Goal: Task Accomplishment & Management: Use online tool/utility

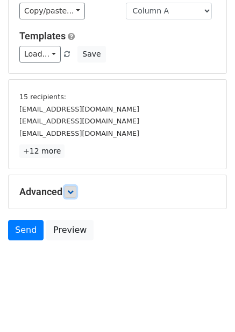
click at [70, 192] on icon at bounding box center [70, 192] width 6 height 6
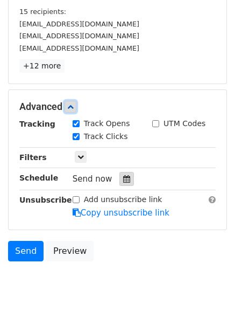
scroll to position [169, 0]
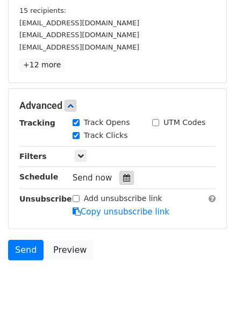
click at [123, 175] on icon at bounding box center [126, 178] width 7 height 8
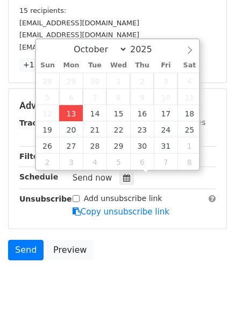
type input "2025-10-13 12:00"
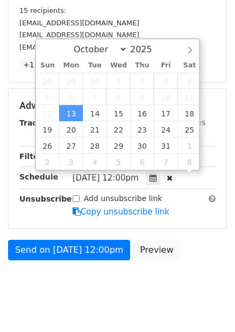
scroll to position [1, 0]
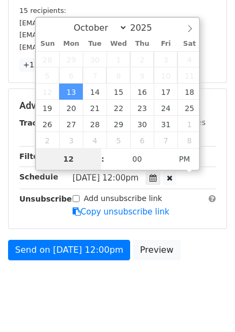
type input "4"
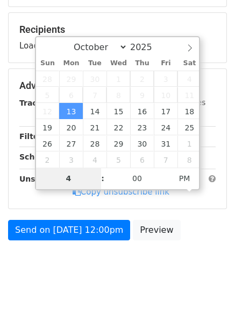
scroll to position [149, 0]
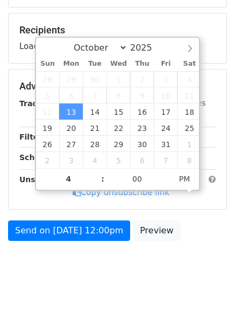
type input "2025-10-13 16:00"
click at [181, 234] on div "Send on Oct 13 at 12:00pm Preview" at bounding box center [117, 233] width 235 height 26
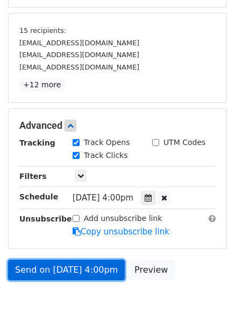
click at [96, 276] on link "Send on Oct 13 at 4:00pm" at bounding box center [66, 270] width 117 height 20
click at [71, 266] on link "Send on Oct 13 at 4:00pm" at bounding box center [66, 270] width 117 height 20
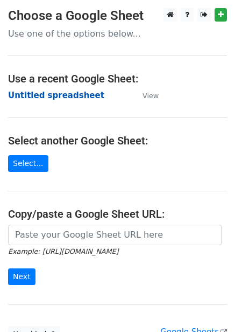
click at [61, 100] on strong "Untitled spreadsheet" at bounding box center [56, 95] width 96 height 10
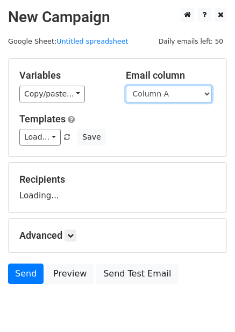
click at [142, 95] on select "Column A Column B Column C Column D Column E" at bounding box center [169, 94] width 86 height 17
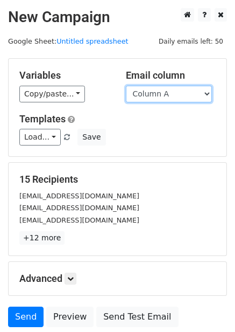
click at [154, 97] on select "Column A Column B Column C Column D Column E" at bounding box center [169, 94] width 86 height 17
select select "Column B"
click at [126, 86] on select "Column A Column B Column C Column D Column E" at bounding box center [169, 94] width 86 height 17
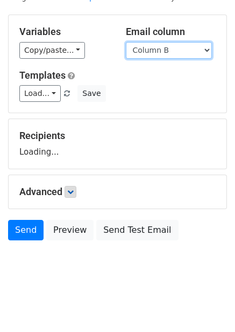
scroll to position [44, 0]
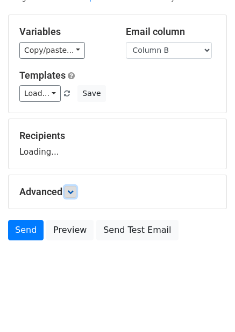
click at [76, 193] on link at bounding box center [71, 192] width 12 height 12
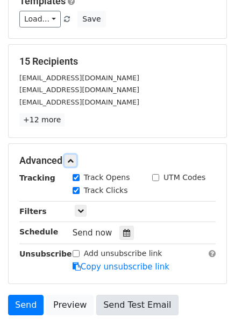
scroll to position [192, 0]
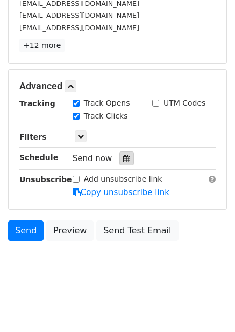
click at [120, 158] on div at bounding box center [127, 158] width 15 height 14
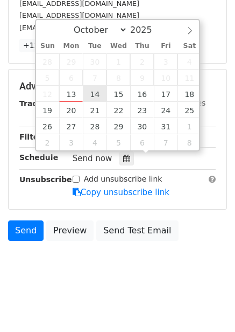
type input "2025-10-14 12:00"
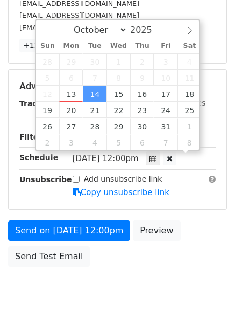
scroll to position [1, 0]
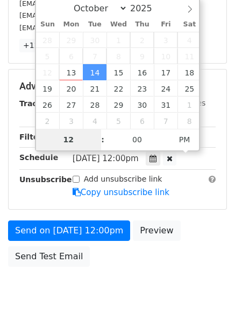
type input "5"
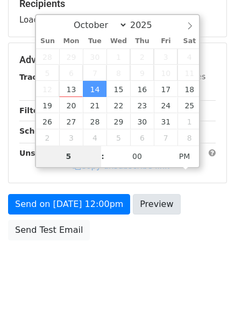
scroll to position [175, 0]
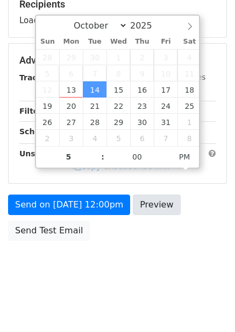
type input "2025-10-14 17:00"
click at [180, 218] on div "Send on Oct 14 at 12:00pm Preview Send Test Email" at bounding box center [117, 220] width 235 height 52
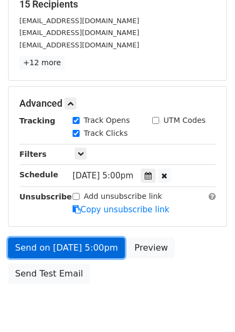
click at [91, 249] on link "Send on Oct 14 at 5:00pm" at bounding box center [66, 248] width 117 height 20
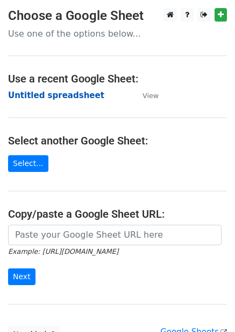
click at [75, 90] on strong "Untitled spreadsheet" at bounding box center [56, 95] width 96 height 10
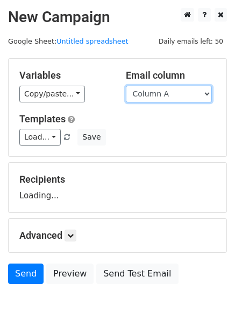
drag, startPoint x: 0, startPoint y: 0, endPoint x: 156, endPoint y: 99, distance: 184.7
click at [156, 99] on select "Column A Column B Column C Column D Column E" at bounding box center [169, 94] width 86 height 17
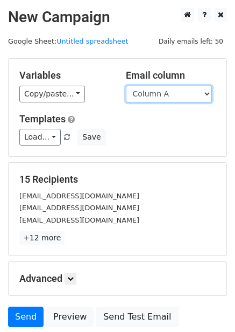
click at [167, 100] on select "Column A Column B Column C Column D Column E" at bounding box center [169, 94] width 86 height 17
select select "Column C"
click at [126, 86] on select "Column A Column B Column C Column D Column E" at bounding box center [169, 94] width 86 height 17
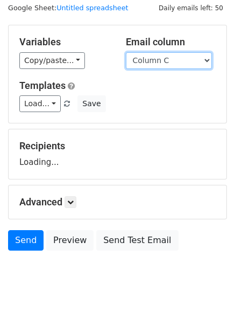
scroll to position [44, 0]
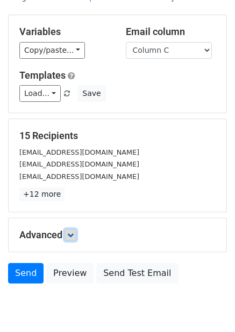
click at [73, 232] on icon at bounding box center [70, 235] width 6 height 6
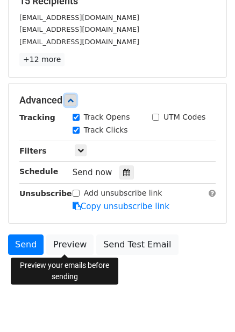
scroll to position [186, 0]
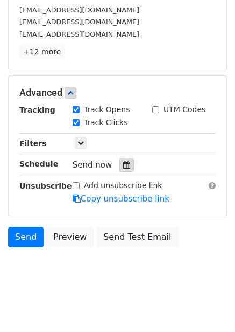
click at [123, 161] on icon at bounding box center [126, 165] width 7 height 8
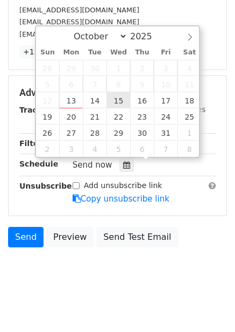
type input "2025-10-15 12:00"
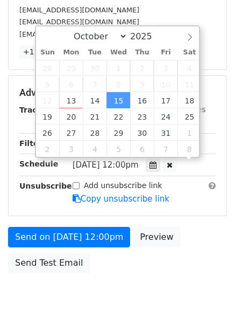
scroll to position [1, 0]
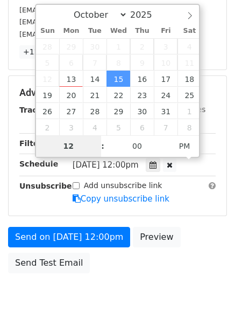
type input "6"
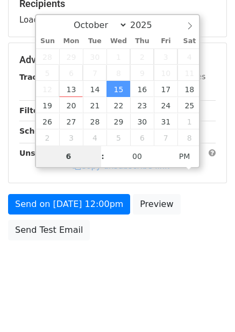
scroll to position [175, 0]
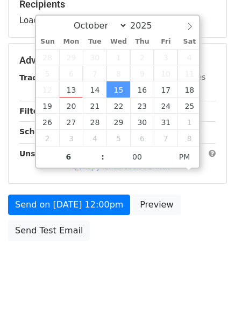
type input "2025-10-15 18:00"
click at [169, 225] on div "Send on Oct 15 at 12:00pm Preview Send Test Email" at bounding box center [117, 220] width 235 height 52
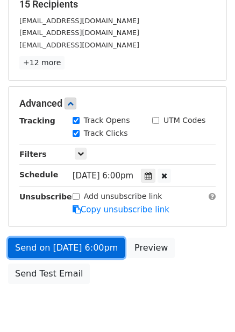
click at [90, 248] on link "Send on Oct 15 at 6:00pm" at bounding box center [66, 248] width 117 height 20
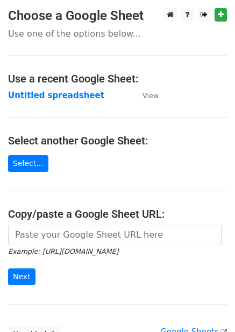
click at [47, 101] on td "Untitled spreadsheet" at bounding box center [70, 95] width 124 height 12
click at [67, 96] on strong "Untitled spreadsheet" at bounding box center [56, 95] width 96 height 10
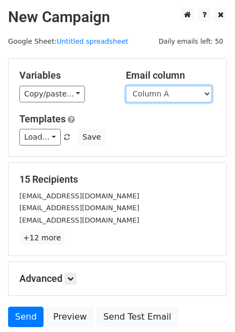
click at [157, 98] on select "Column A Column B Column C Column D Column E" at bounding box center [169, 94] width 86 height 17
select select "Column D"
click at [126, 86] on select "Column A Column B Column C Column D Column E" at bounding box center [169, 94] width 86 height 17
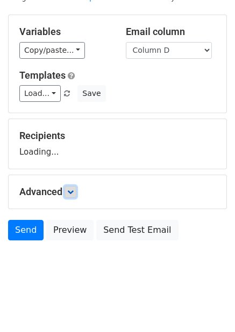
click at [74, 191] on icon at bounding box center [70, 192] width 6 height 6
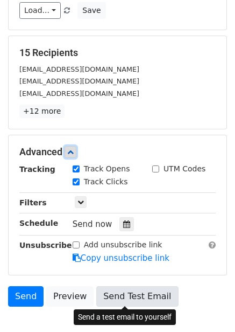
scroll to position [192, 0]
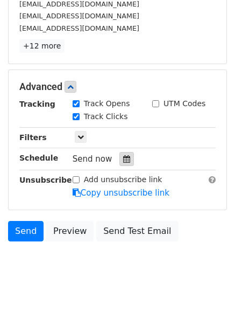
click at [120, 159] on div at bounding box center [127, 159] width 15 height 14
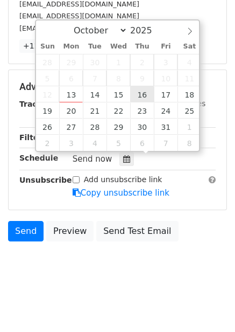
type input "2025-10-16 12:00"
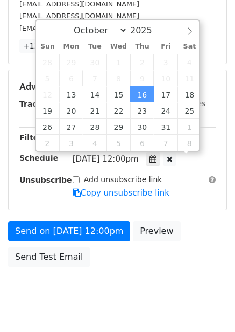
scroll to position [1, 0]
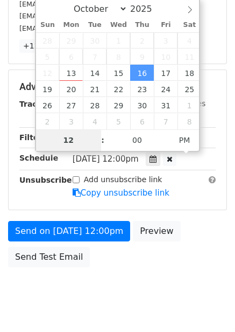
type input "7"
type input "2025-10-16 19:00"
click at [187, 234] on div "Send on Oct 16 at 12:00pm Preview Send Test Email" at bounding box center [117, 247] width 235 height 52
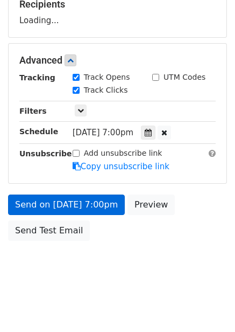
scroll to position [192, 0]
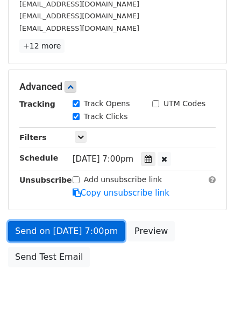
click at [102, 233] on link "Send on Oct 16 at 7:00pm" at bounding box center [66, 231] width 117 height 20
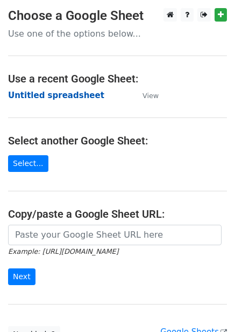
click at [56, 94] on strong "Untitled spreadsheet" at bounding box center [56, 95] width 96 height 10
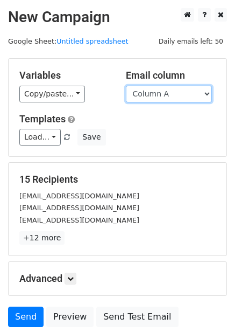
click at [155, 94] on select "Column A Column B Column C Column D Column E" at bounding box center [169, 94] width 86 height 17
select select "Column E"
click at [126, 86] on select "Column A Column B Column C Column D Column E" at bounding box center [169, 94] width 86 height 17
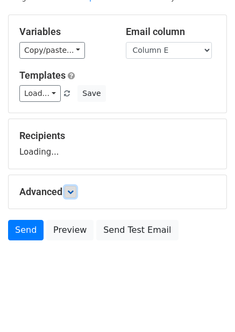
click at [69, 192] on icon at bounding box center [70, 192] width 6 height 6
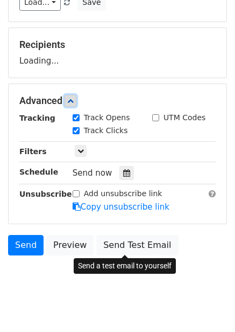
scroll to position [138, 0]
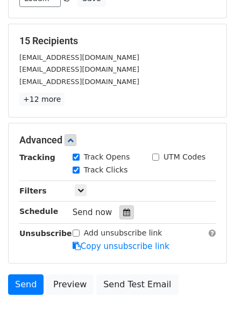
click at [123, 213] on icon at bounding box center [126, 212] width 7 height 8
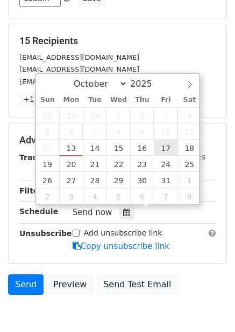
type input "[DATE] 12:00"
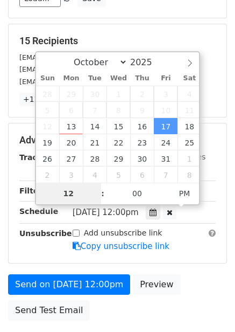
type input "8"
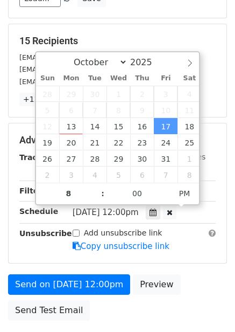
type input "[DATE] 20:00"
click at [189, 254] on div "Advanced Tracking Track Opens UTM Codes Track Clicks Filters Only include sprea…" at bounding box center [118, 193] width 218 height 140
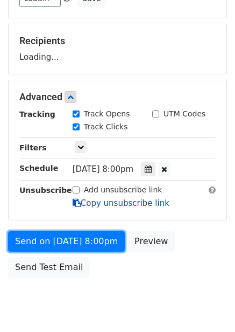
click at [96, 245] on form "Variables Copy/paste... {{Column A}} {{Column B}} {{Column C}} {{Column D}} {{C…" at bounding box center [117, 101] width 219 height 363
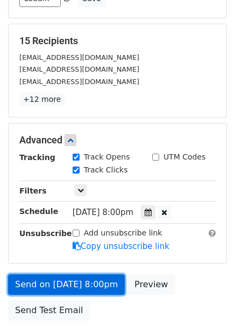
click at [97, 278] on link "Send on [DATE] 8:00pm" at bounding box center [66, 284] width 117 height 20
